Goal: Task Accomplishment & Management: Manage account settings

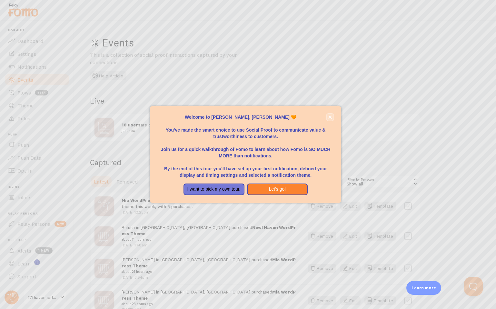
click at [329, 116] on icon "close," at bounding box center [330, 117] width 3 height 3
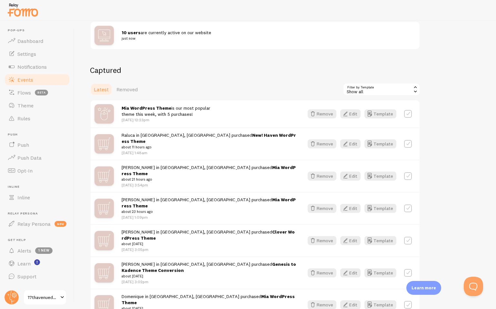
scroll to position [103, 0]
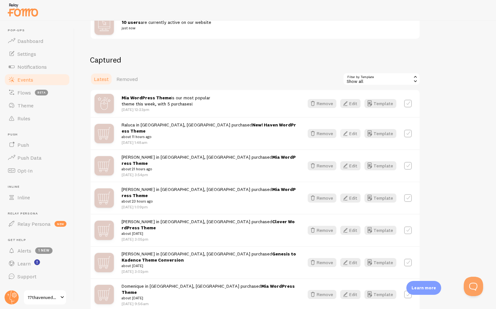
click at [352, 131] on button "Edit" at bounding box center [350, 133] width 20 height 9
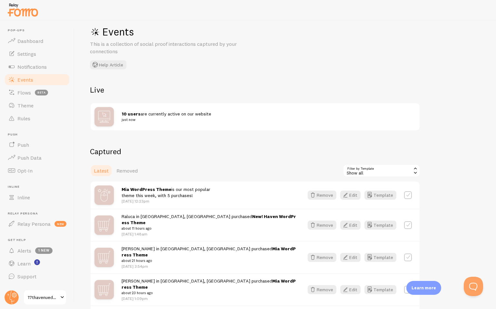
scroll to position [0, 0]
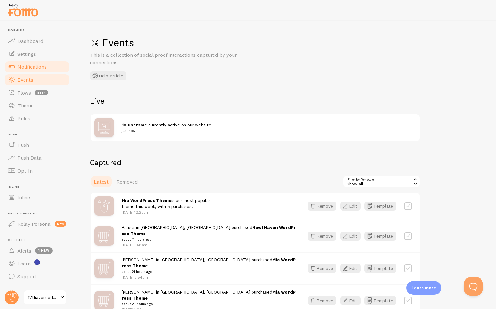
click at [33, 64] on span "Notifications" at bounding box center [31, 67] width 29 height 6
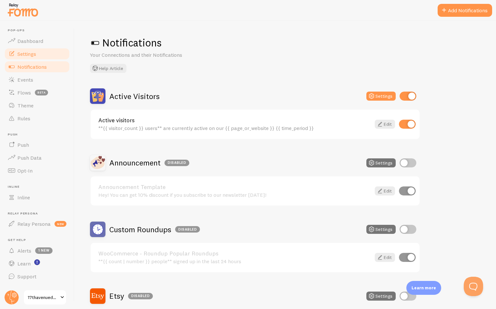
click at [35, 52] on span "Settings" at bounding box center [26, 54] width 19 height 6
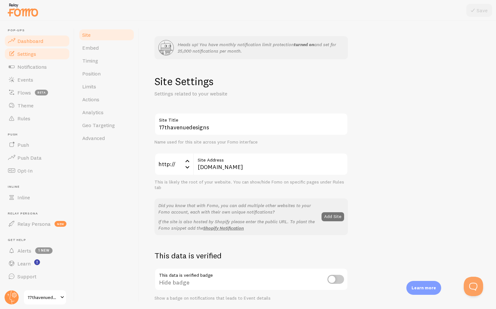
click at [30, 38] on span "Dashboard" at bounding box center [30, 41] width 26 height 6
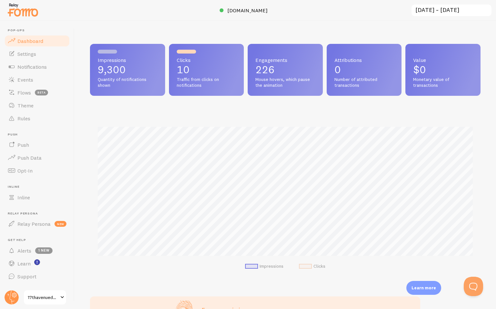
scroll to position [169, 391]
click at [466, 11] on input "[DATE] ~ [DATE]" at bounding box center [451, 10] width 81 height 13
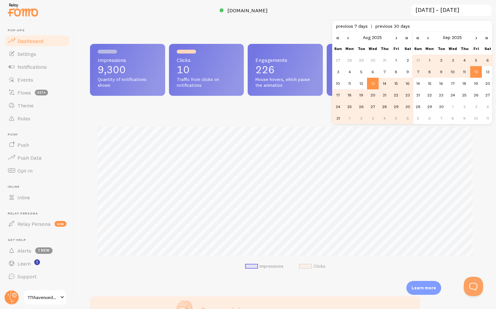
click at [429, 60] on td "1" at bounding box center [430, 61] width 12 height 12
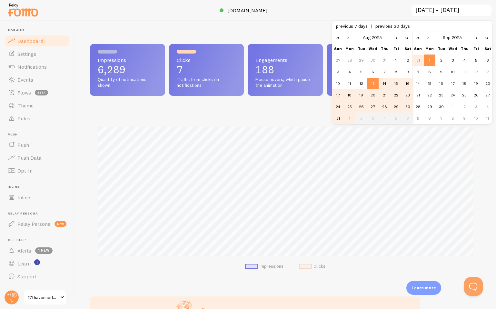
click at [395, 40] on link "›" at bounding box center [397, 37] width 10 height 11
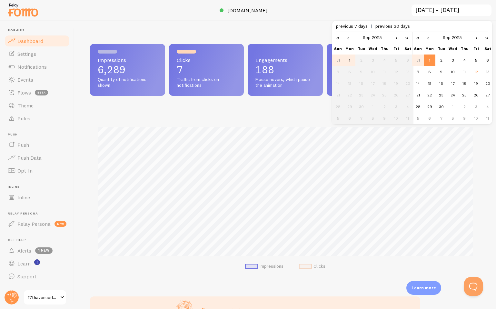
click at [350, 60] on td "1" at bounding box center [350, 61] width 12 height 12
click at [429, 72] on td "8" at bounding box center [430, 72] width 12 height 12
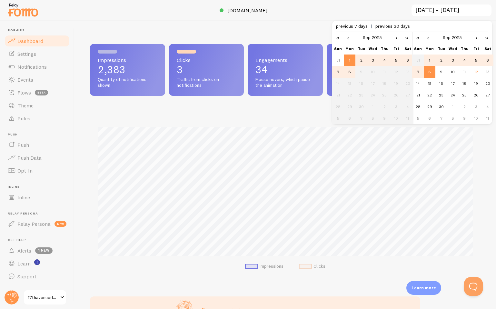
click at [417, 74] on td "7" at bounding box center [418, 72] width 12 height 12
click at [477, 59] on td "5" at bounding box center [476, 61] width 12 height 12
click at [476, 72] on td "12" at bounding box center [476, 72] width 12 height 12
click at [394, 60] on td "5" at bounding box center [396, 61] width 12 height 12
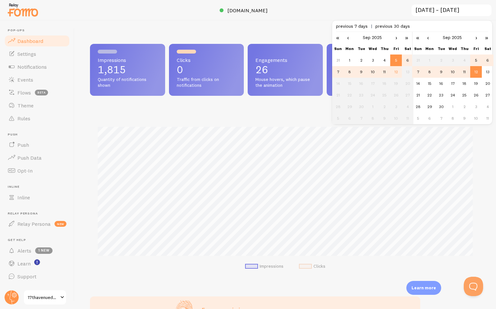
click at [340, 15] on div at bounding box center [248, 10] width 496 height 21
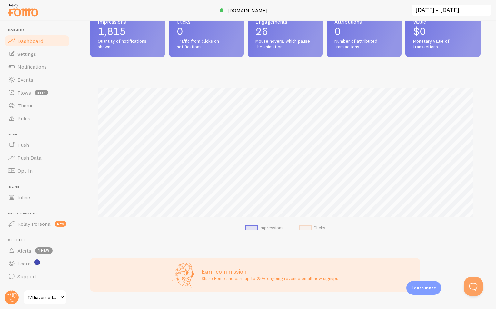
scroll to position [0, 0]
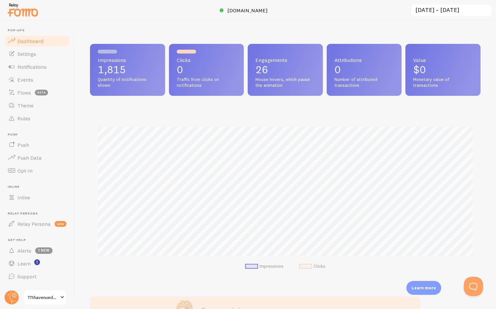
click at [434, 9] on input "[DATE] ~ [DATE]" at bounding box center [451, 10] width 81 height 13
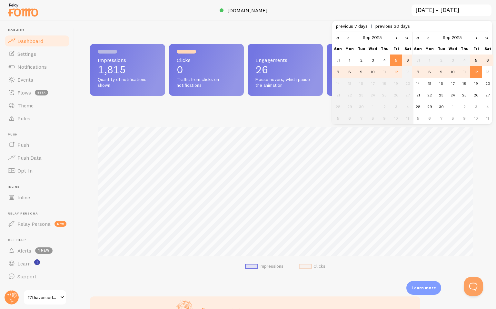
click at [348, 37] on link "‹" at bounding box center [348, 37] width 10 height 11
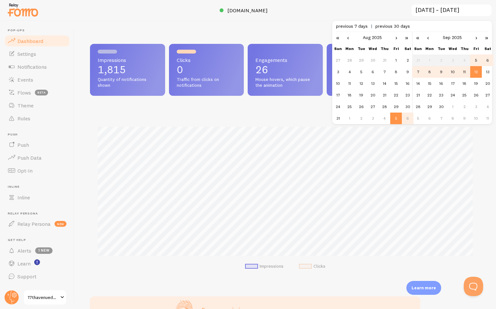
click at [348, 37] on link "‹" at bounding box center [348, 37] width 10 height 11
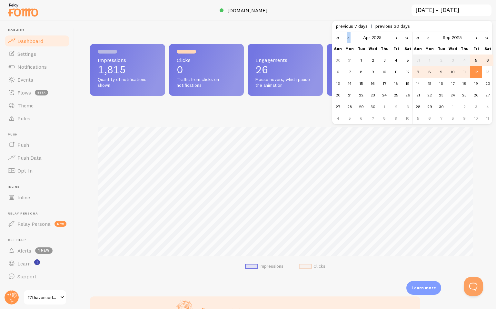
click at [348, 37] on link "‹" at bounding box center [348, 37] width 10 height 11
click at [372, 61] on td "1" at bounding box center [373, 61] width 12 height 12
type input "[DATE] ~ [DATE]"
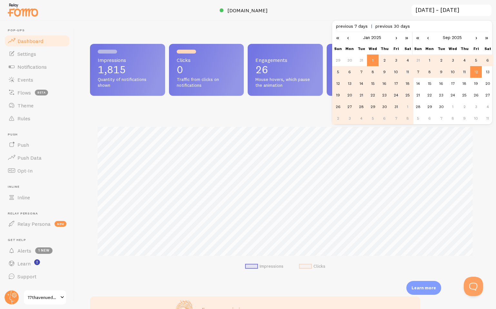
click at [475, 75] on td "12" at bounding box center [476, 72] width 12 height 12
click at [295, 22] on div "Impressions 102.46k Quantity of notifications shown Clicks 181 Traffic from cli…" at bounding box center [286, 165] width 422 height 288
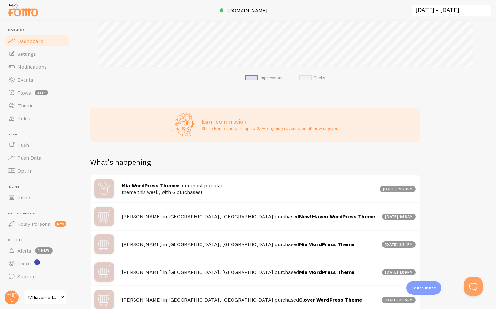
scroll to position [0, 0]
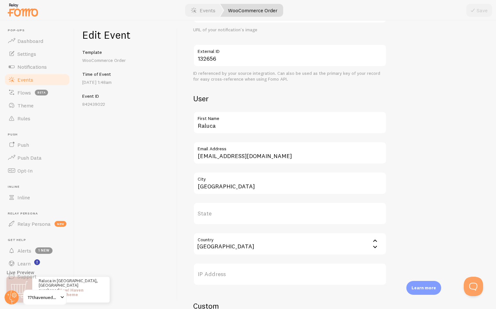
scroll to position [161, 0]
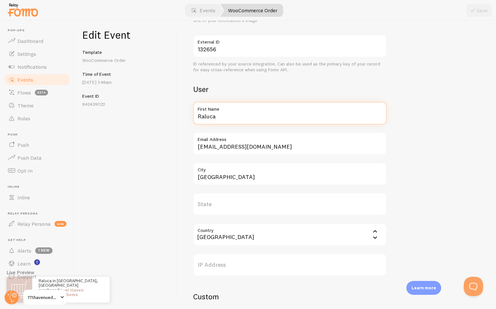
drag, startPoint x: 225, startPoint y: 117, endPoint x: 171, endPoint y: 116, distance: 54.2
click at [171, 116] on div "Edit Event Template WooCommerce Order Time of Event Sep 12th @ 1:48am Event ID …" at bounding box center [286, 165] width 422 height 288
type input "Olivia"
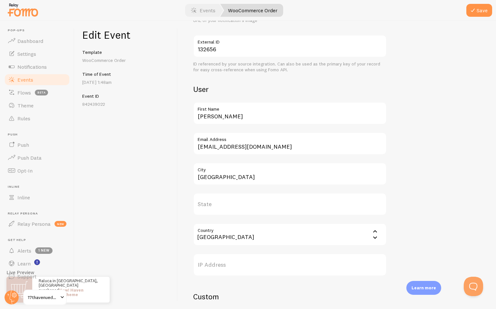
click at [188, 125] on div "Meta New! Haven WordPress Theme Title This text will be bolded in your notifica…" at bounding box center [337, 165] width 318 height 288
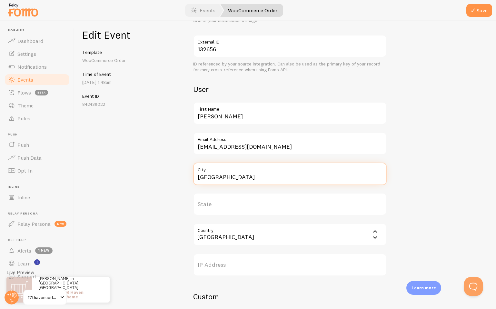
drag, startPoint x: 217, startPoint y: 177, endPoint x: 169, endPoint y: 177, distance: 48.7
click at [169, 177] on div "Edit Event Template WooCommerce Order Time of Event Sep 12th @ 1:48am Event ID …" at bounding box center [286, 165] width 422 height 288
type input "Manchester"
click at [206, 231] on input "Country" at bounding box center [290, 234] width 194 height 23
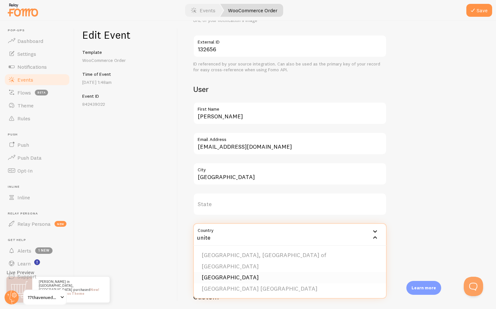
type input "unite"
click at [207, 276] on li "United Kingdom" at bounding box center [290, 277] width 192 height 11
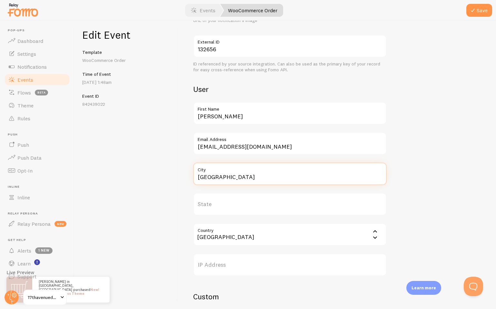
drag, startPoint x: 235, startPoint y: 177, endPoint x: 173, endPoint y: 177, distance: 62.6
click at [173, 177] on div "Edit Event Template WooCommerce Order Time of Event Sep 12th @ 1:48am Event ID …" at bounding box center [286, 165] width 422 height 288
type input "Leeds"
click at [175, 146] on div "Edit Event Template WooCommerce Order Time of Event Sep 12th @ 1:48am Event ID …" at bounding box center [126, 165] width 103 height 288
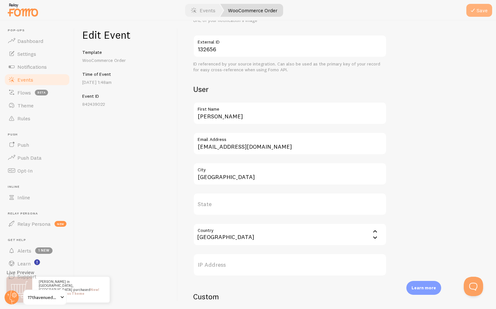
click at [481, 13] on button "Save" at bounding box center [480, 10] width 26 height 13
click at [49, 79] on link "Events" at bounding box center [37, 79] width 66 height 13
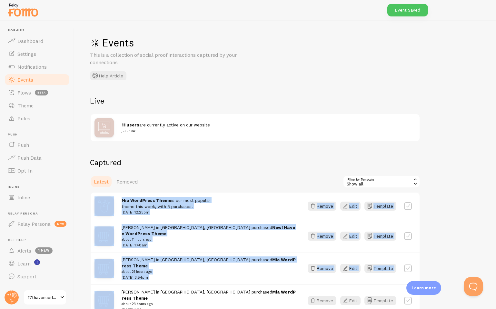
drag, startPoint x: 464, startPoint y: 156, endPoint x: 460, endPoint y: 181, distance: 25.5
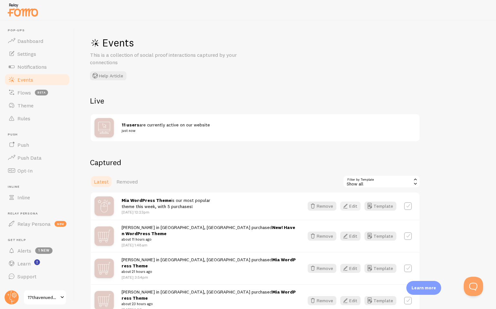
click at [350, 205] on button "Edit" at bounding box center [350, 206] width 20 height 9
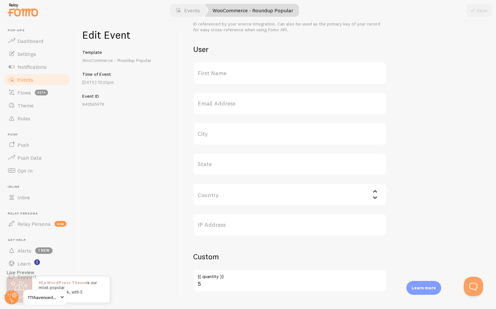
scroll to position [215, 0]
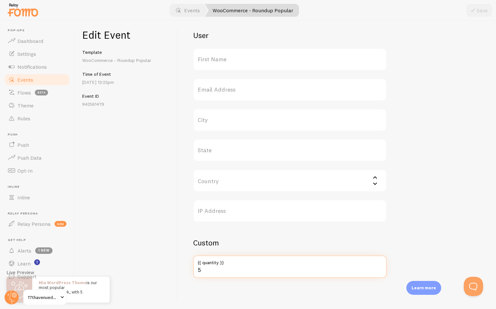
drag, startPoint x: 207, startPoint y: 272, endPoint x: 172, endPoint y: 272, distance: 34.8
click at [172, 272] on div "Edit Event Template WooCommerce - Roundup Popular Time of Event Sep 12th @ 12:2…" at bounding box center [286, 165] width 422 height 288
type input "6"
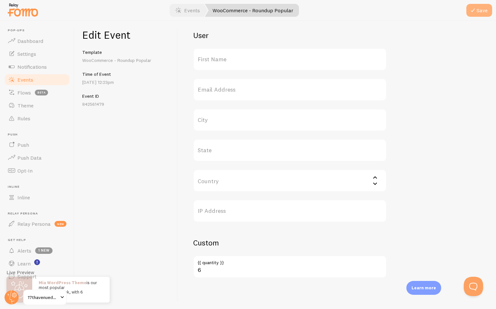
click at [472, 13] on icon "submit" at bounding box center [473, 10] width 8 height 8
click at [48, 79] on link "Events" at bounding box center [37, 79] width 66 height 13
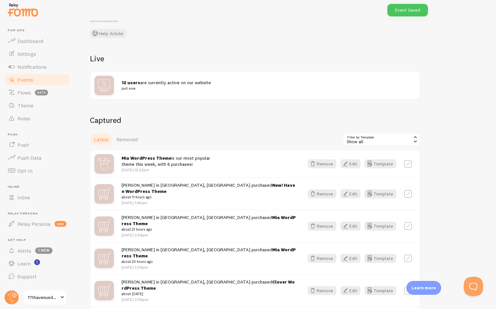
scroll to position [43, 0]
